Goal: Find specific page/section: Find specific page/section

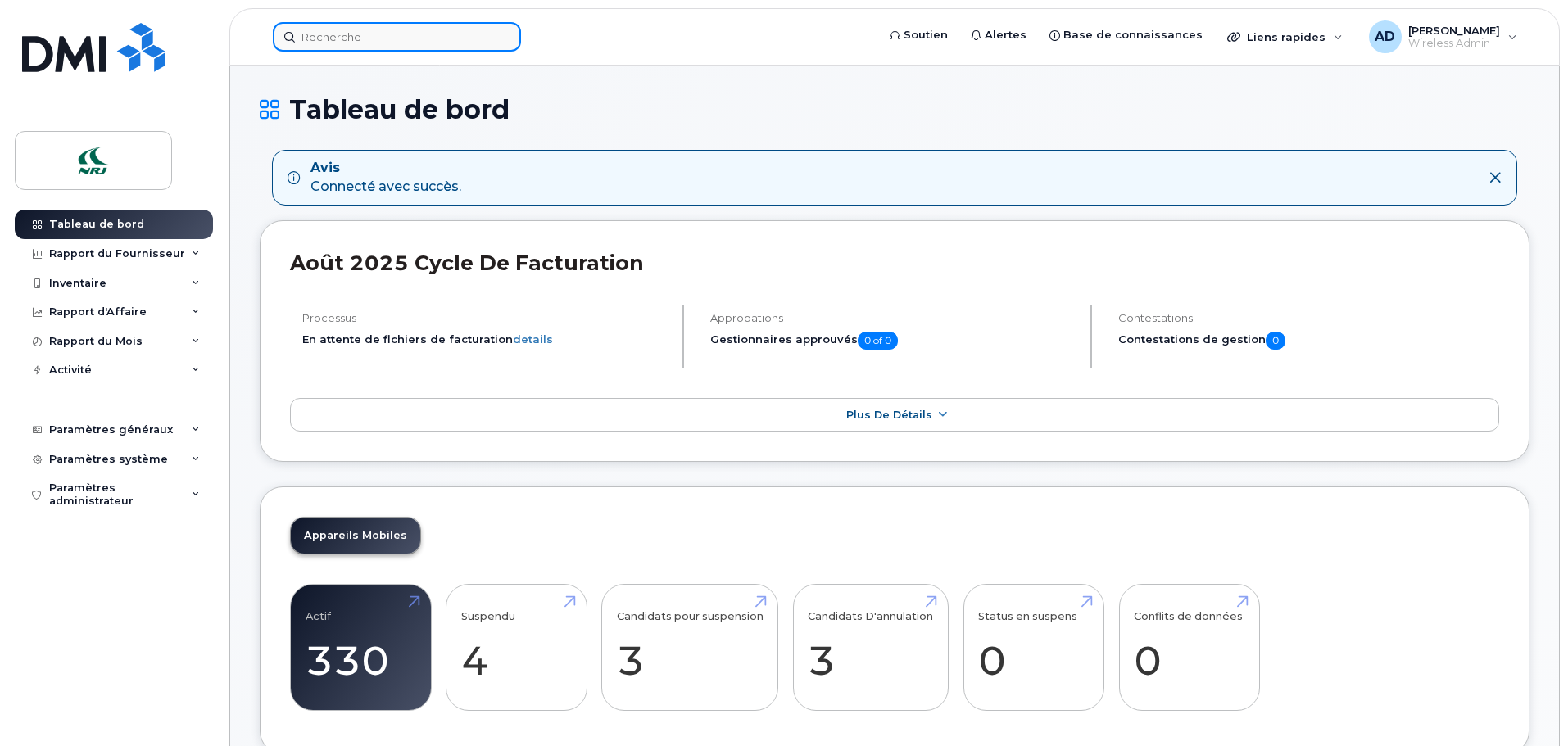
click at [330, 35] on input at bounding box center [396, 37] width 249 height 30
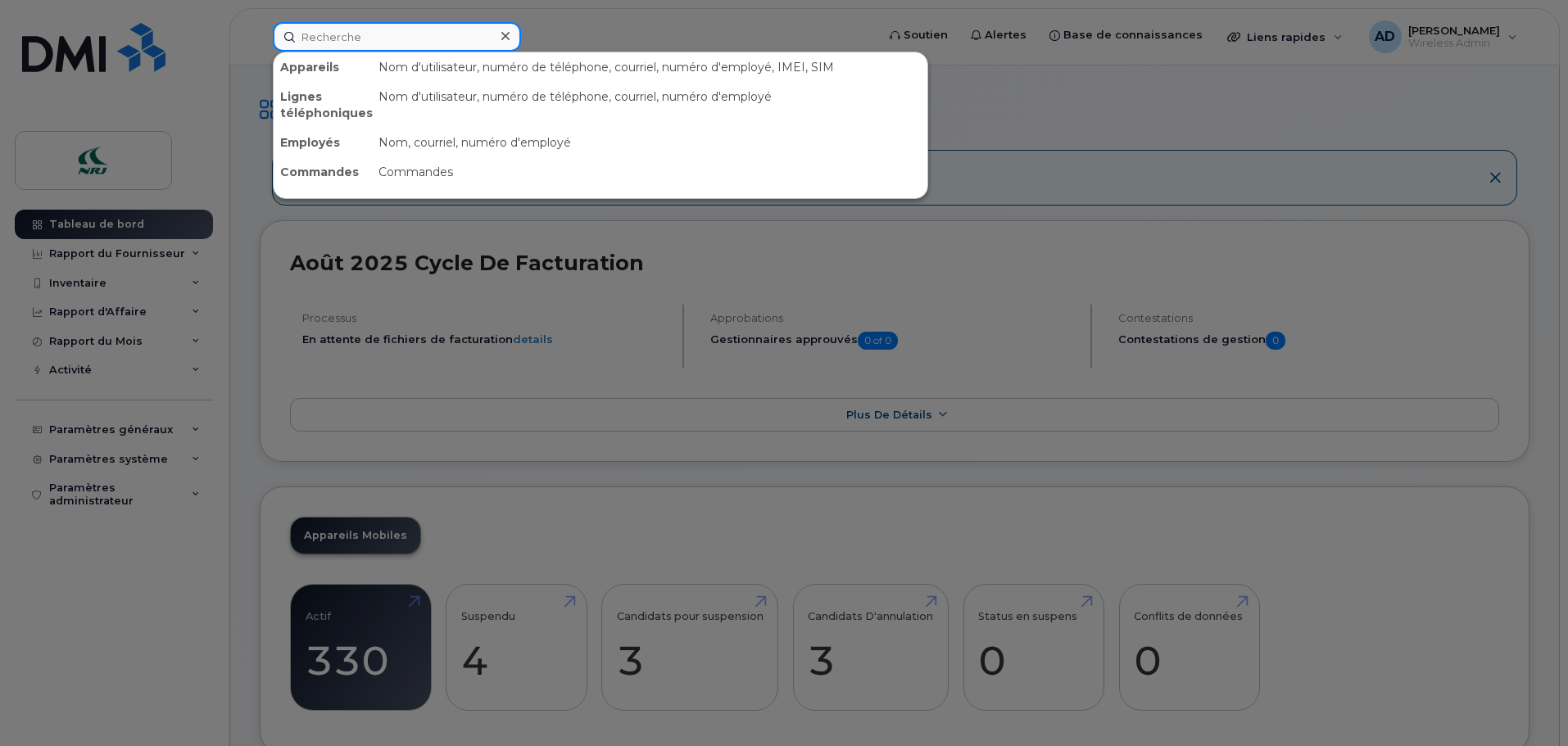
paste input "[PHONE_NUMBER]"
type input "[PHONE_NUMBER]"
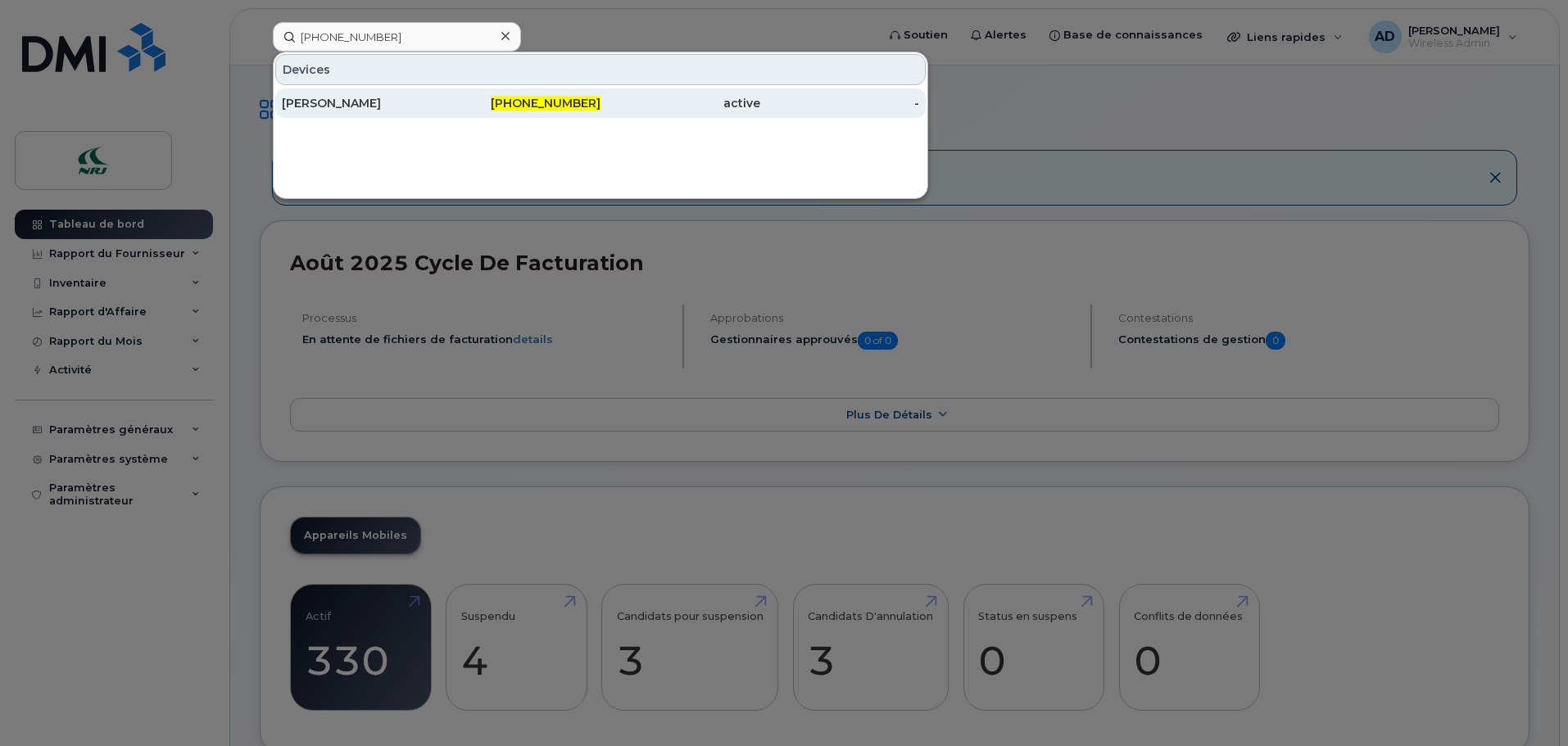
click at [340, 98] on div "[PERSON_NAME]" at bounding box center [361, 103] width 159 height 17
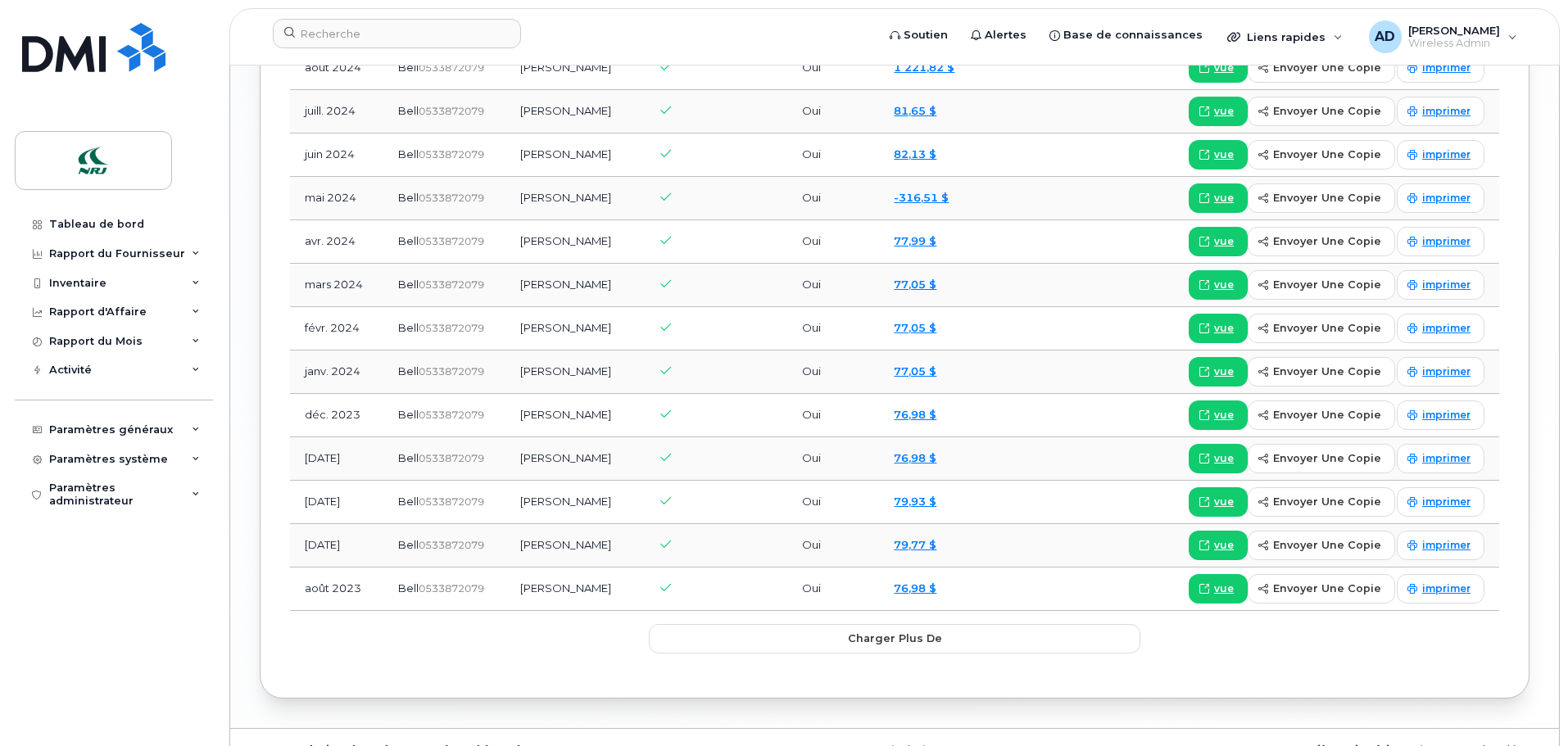
scroll to position [1997, 0]
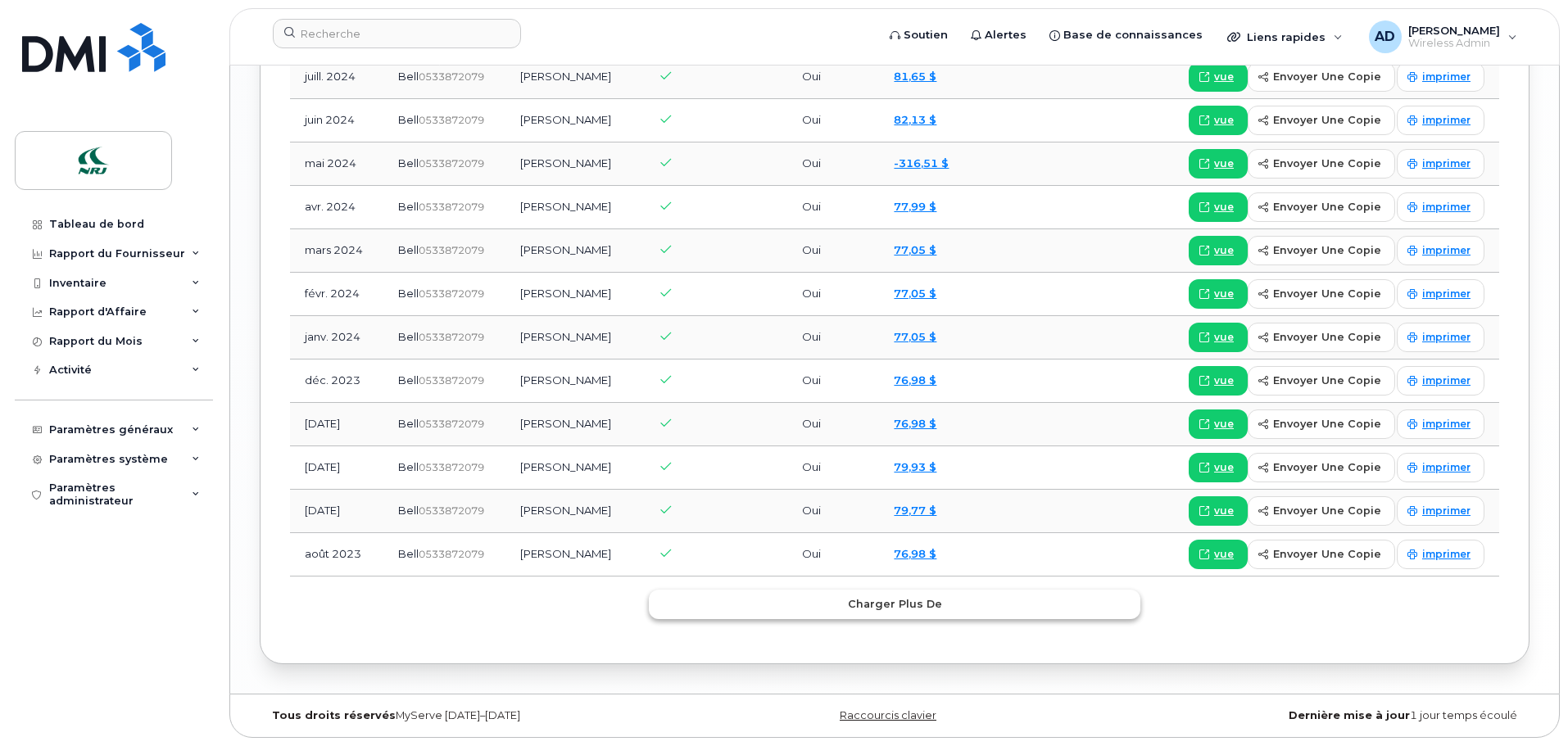
click at [888, 601] on span "Charger plus de" at bounding box center [895, 603] width 94 height 16
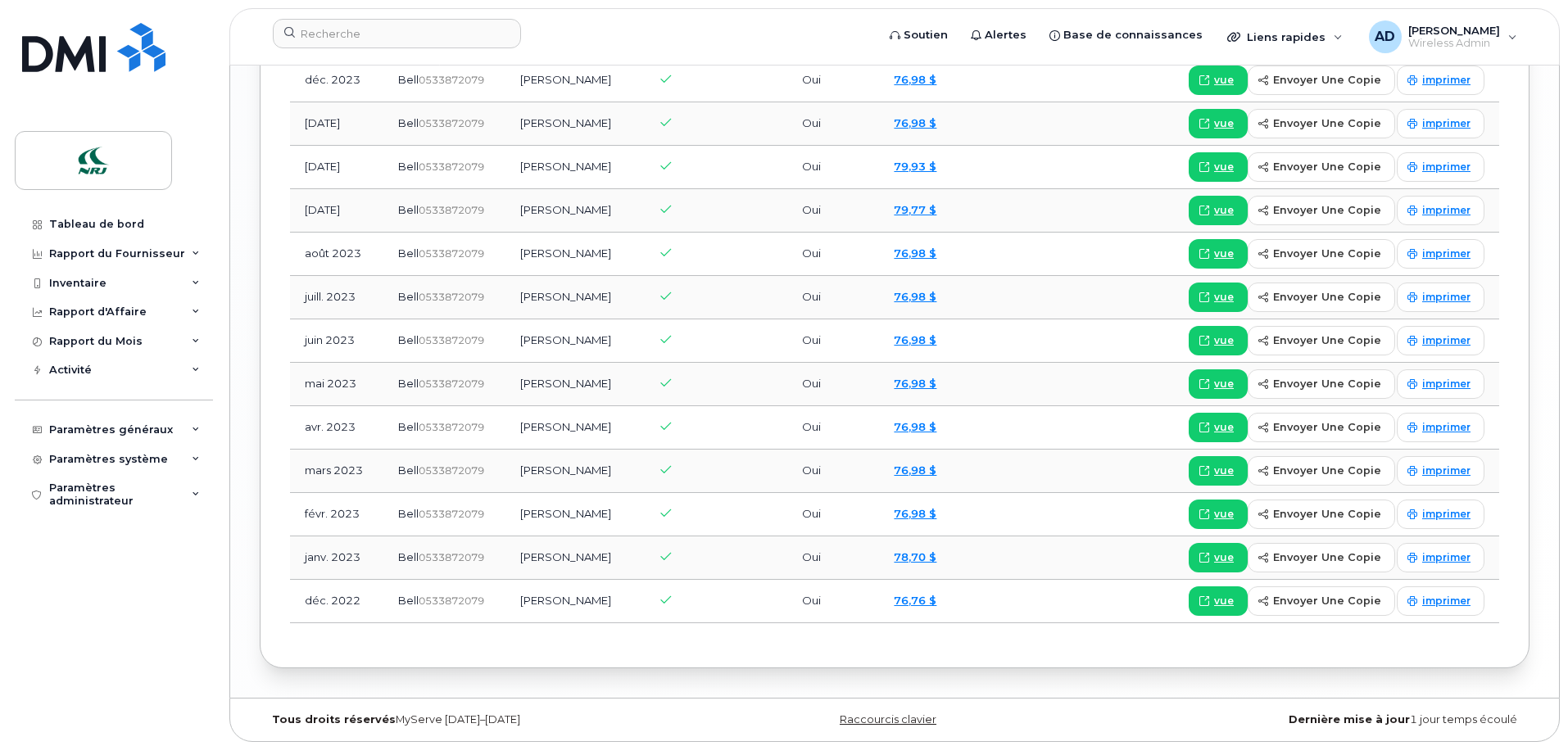
scroll to position [2302, 0]
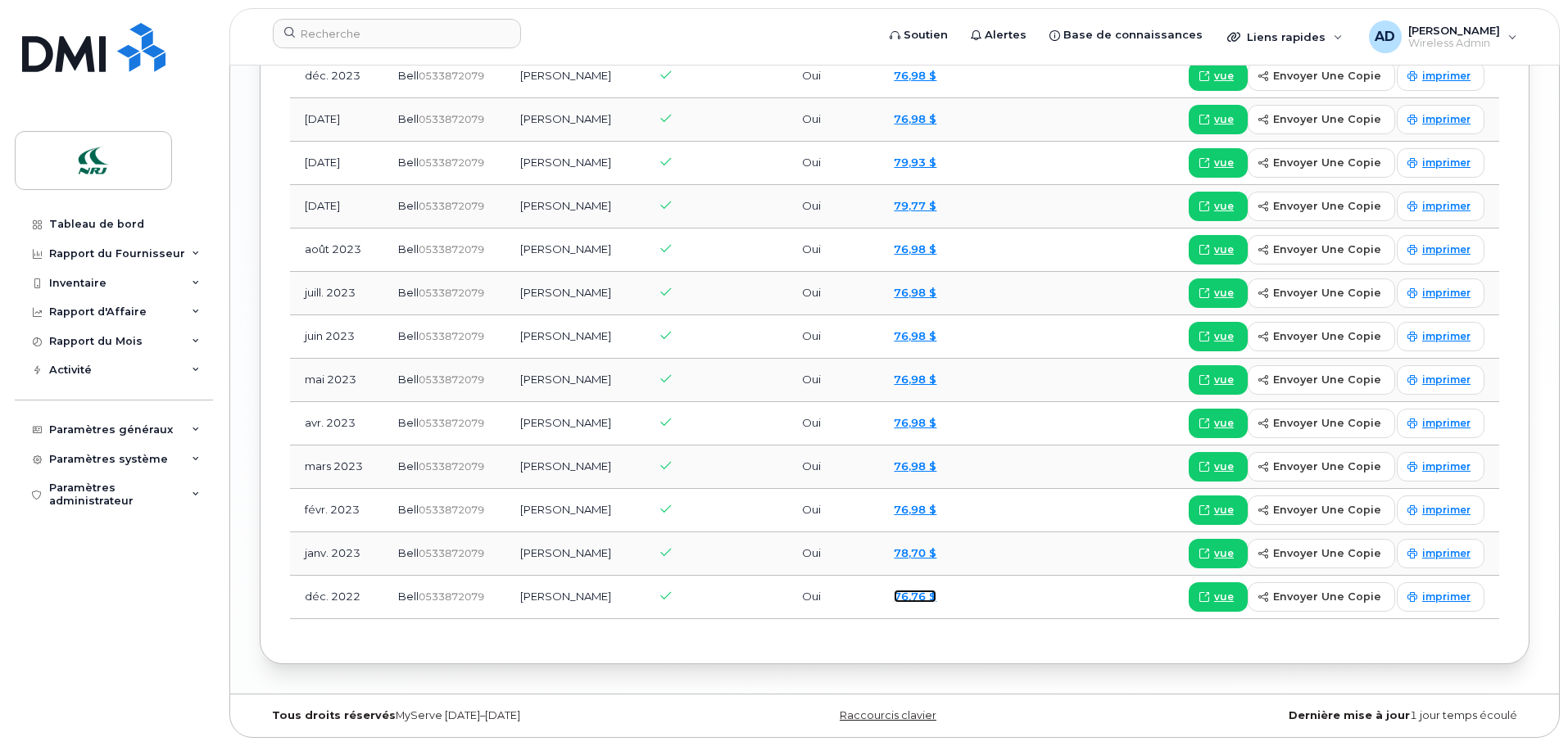
click at [921, 593] on link "76,76 $" at bounding box center [915, 596] width 43 height 13
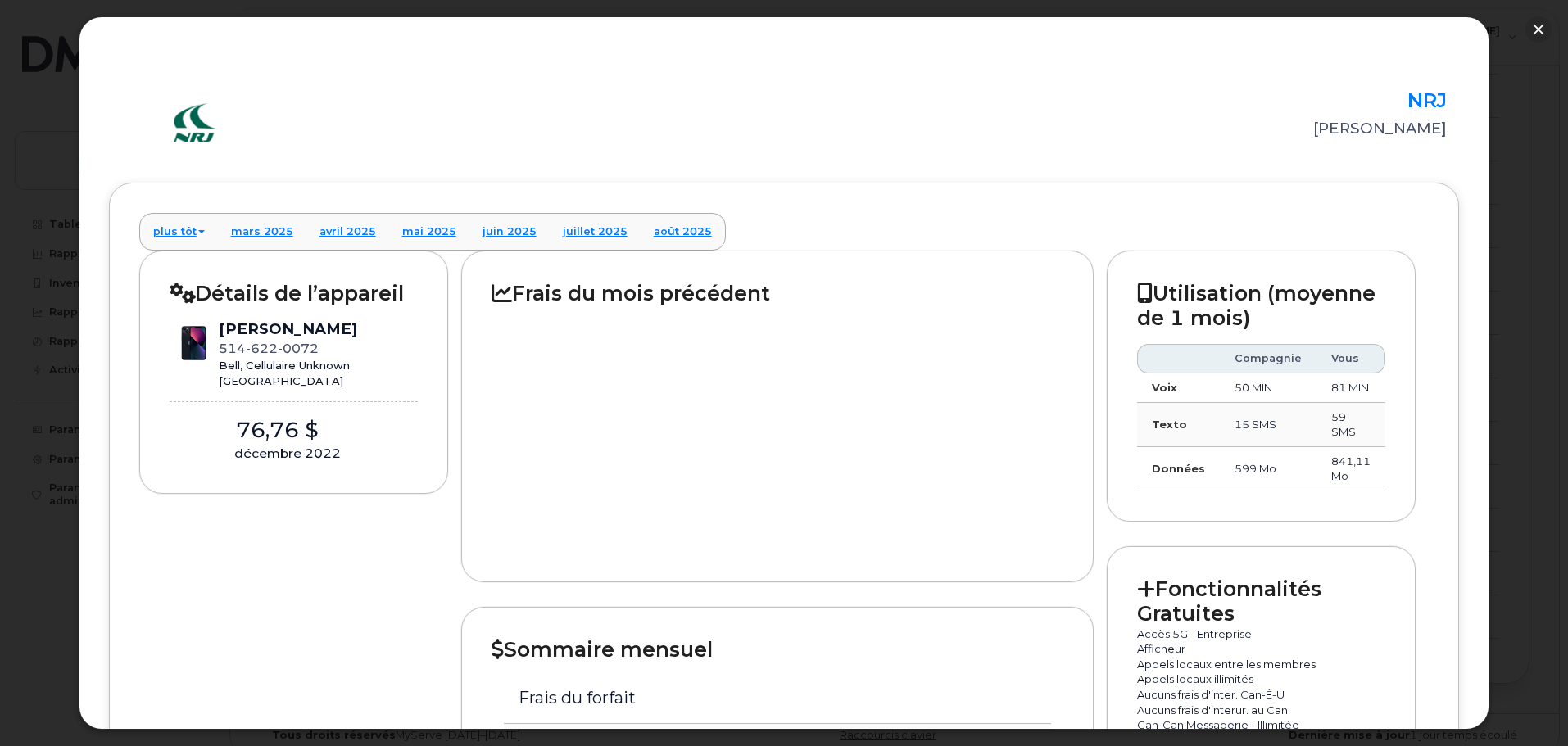
scroll to position [2281, 0]
click at [1539, 29] on button "button" at bounding box center [1538, 30] width 26 height 26
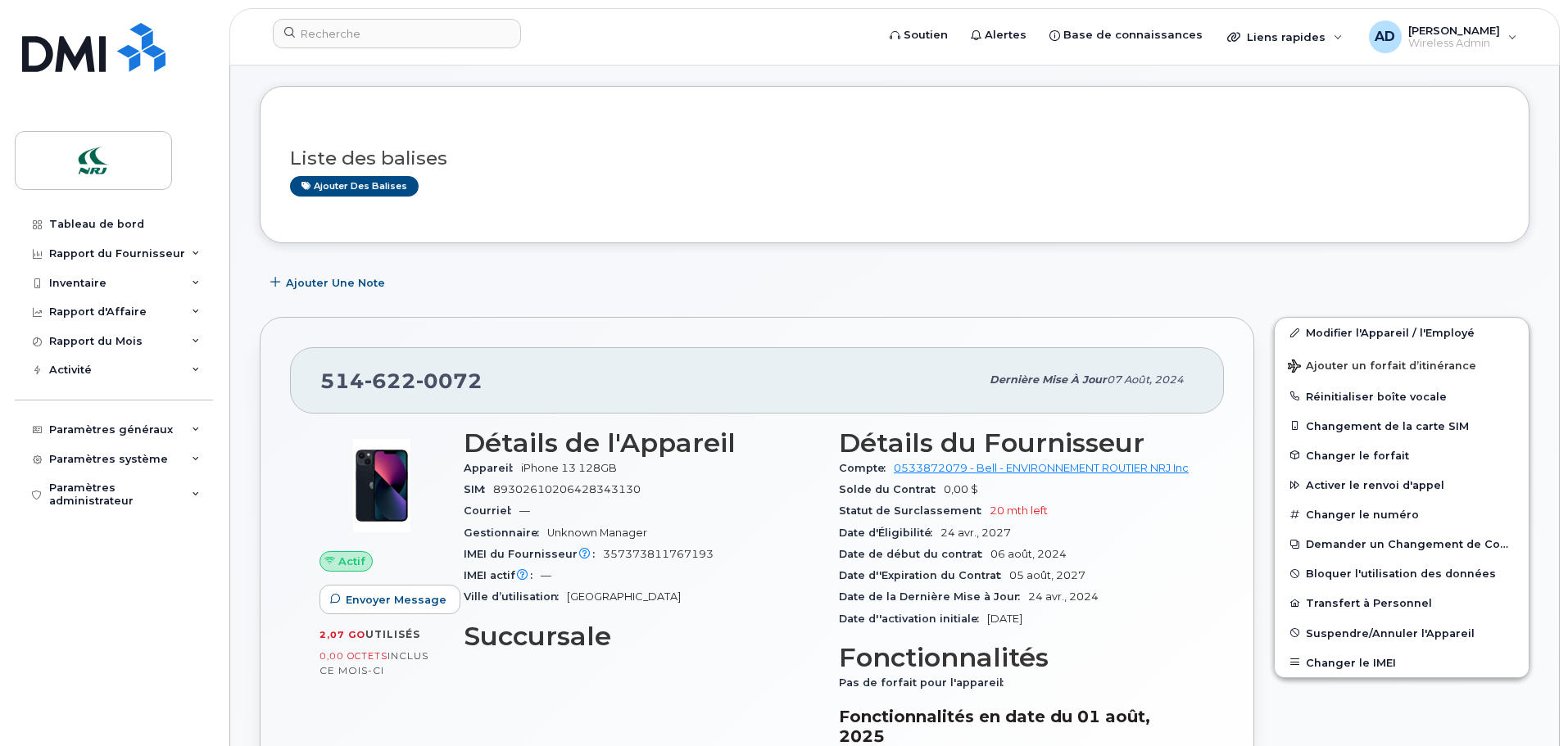
scroll to position [0, 0]
